Goal: Transaction & Acquisition: Book appointment/travel/reservation

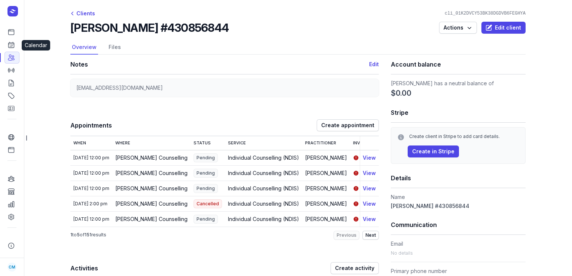
click at [8, 40] on link "Calendar" at bounding box center [11, 45] width 15 height 12
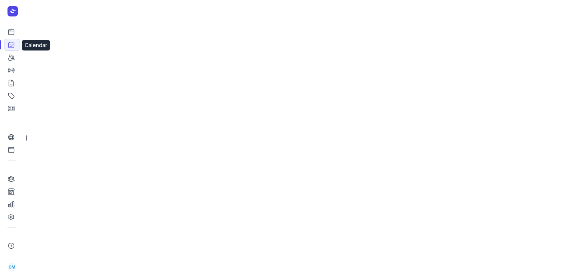
select select "week"
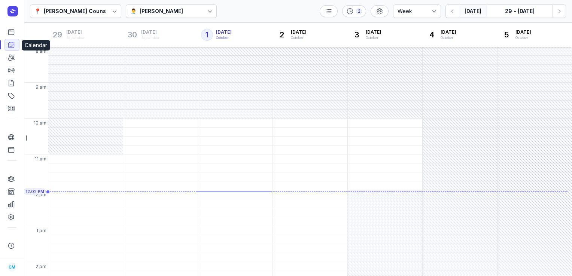
scroll to position [51, 0]
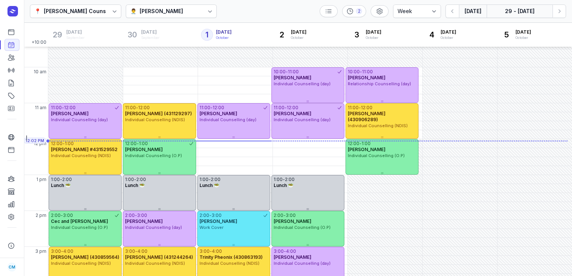
click at [514, 9] on button "29 - [DATE]" at bounding box center [519, 10] width 66 height 13
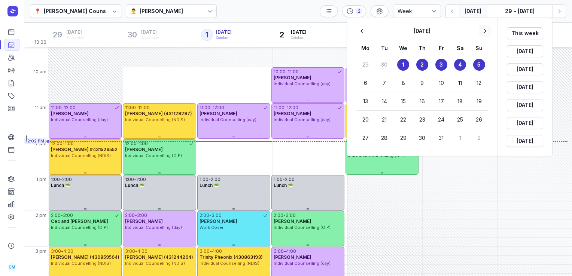
click at [485, 32] on icon "button" at bounding box center [484, 30] width 7 height 7
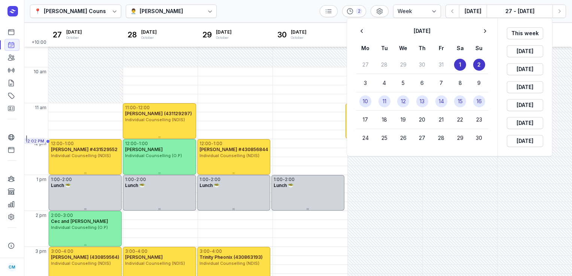
click at [422, 101] on time "13" at bounding box center [421, 101] width 5 height 7
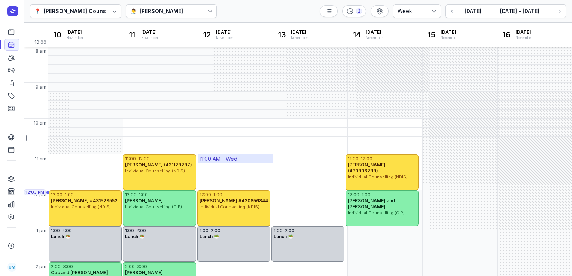
click at [222, 159] on div "11:00 AM - Wed" at bounding box center [218, 158] width 38 height 7
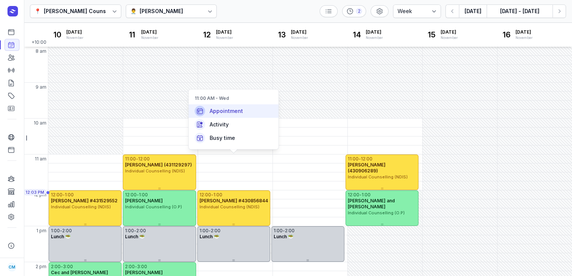
click at [224, 114] on span "Appointment" at bounding box center [226, 110] width 33 height 7
select select
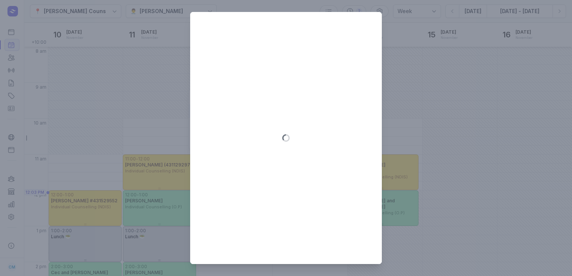
type input "[DATE]"
select select "11:00"
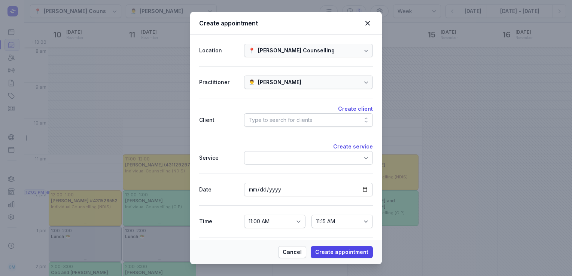
click at [273, 121] on div "Type to search for clients" at bounding box center [280, 120] width 64 height 9
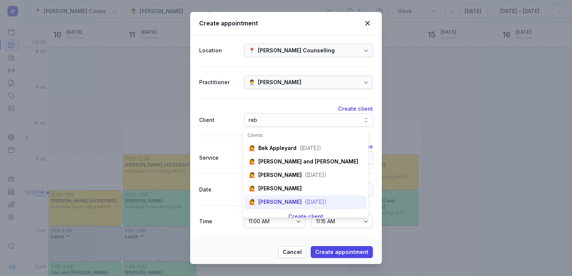
type input "reb"
click at [275, 198] on div "[PERSON_NAME]" at bounding box center [279, 201] width 43 height 7
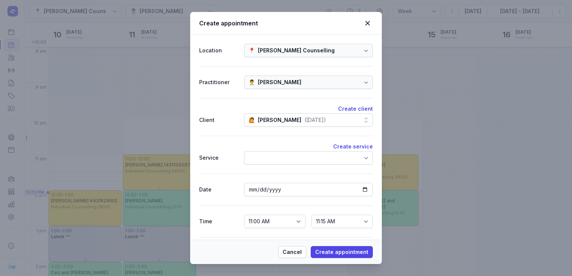
click at [279, 157] on div at bounding box center [308, 157] width 129 height 13
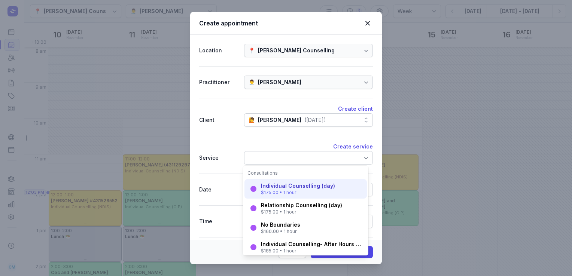
click at [289, 187] on div "Individual Counselling (day)" at bounding box center [298, 185] width 74 height 7
select select "12:00"
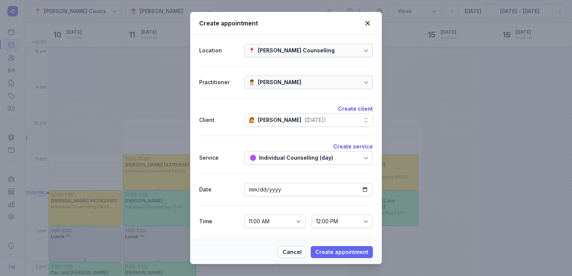
click at [339, 248] on span "Create appointment" at bounding box center [341, 252] width 53 height 9
select select
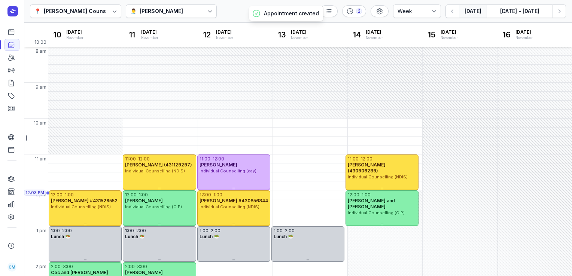
click at [476, 11] on button "[DATE]" at bounding box center [473, 10] width 28 height 13
